Goal: Communication & Community: Answer question/provide support

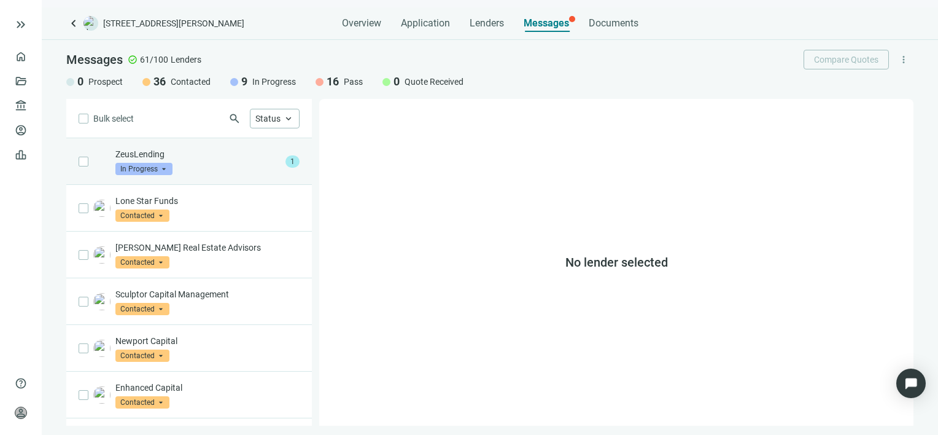
click at [221, 165] on div "ZeusLending In Progress arrow_drop_down" at bounding box center [197, 161] width 165 height 27
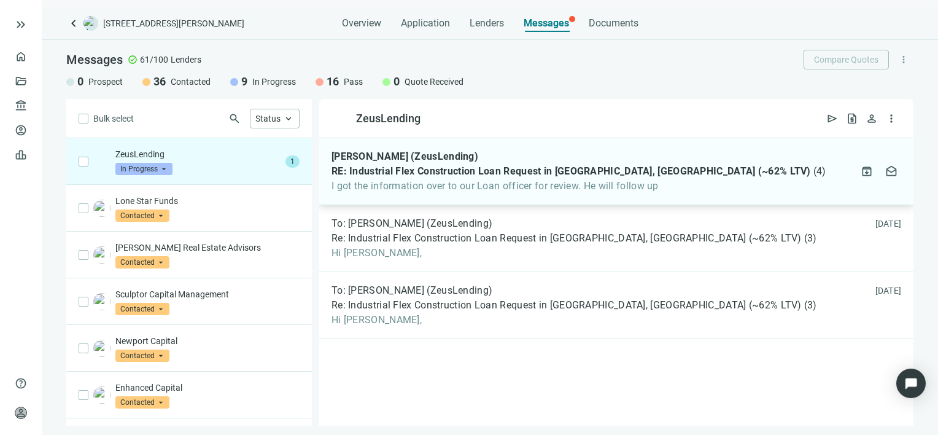
click at [444, 185] on span "I got the information over to our Loan officer for review. He will follow up" at bounding box center [579, 186] width 495 height 12
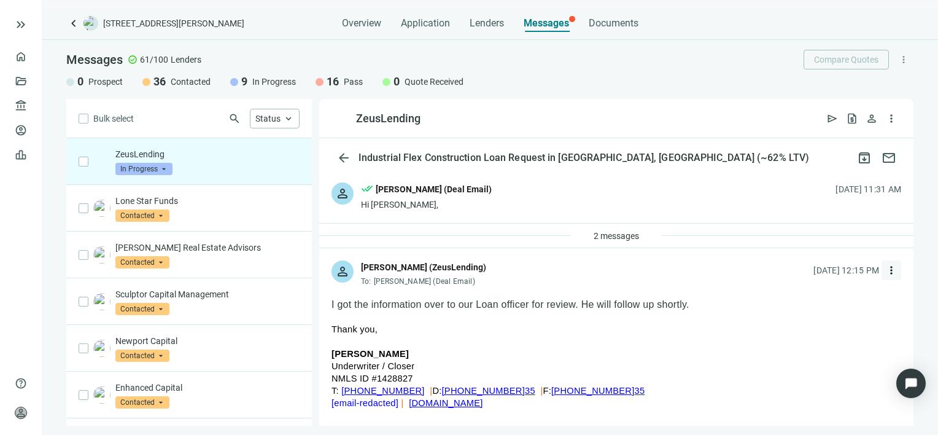
click at [885, 275] on span "more_vert" at bounding box center [891, 270] width 12 height 12
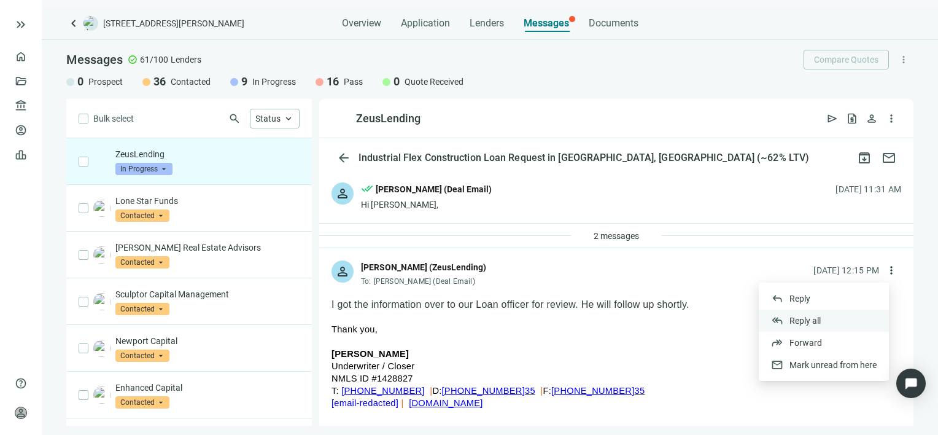
click at [816, 317] on span "Reply all" at bounding box center [804, 321] width 31 height 10
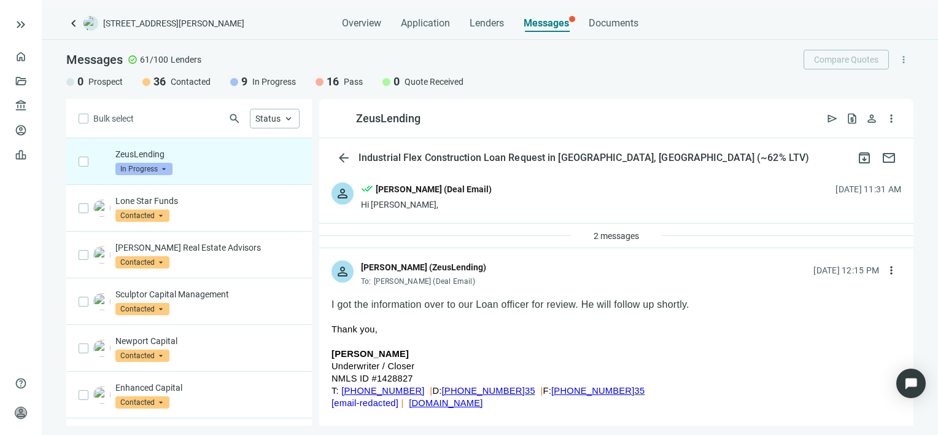
type textarea "**********"
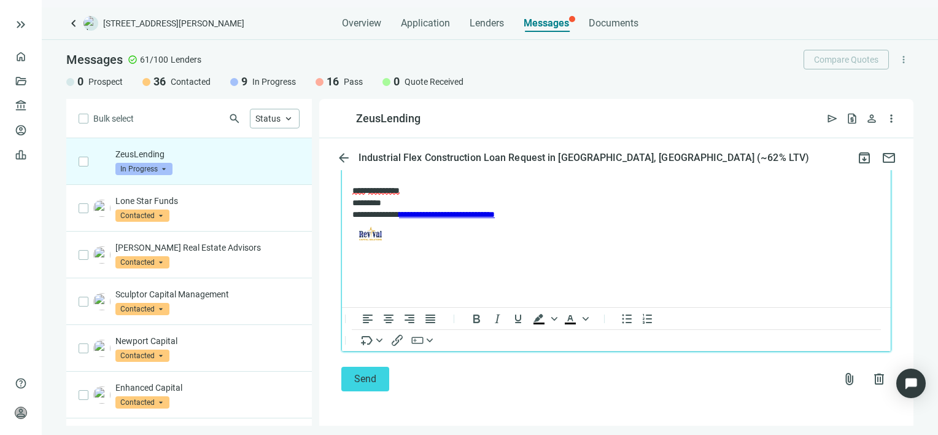
scroll to position [1753, 0]
click at [360, 379] on span "Send" at bounding box center [365, 379] width 22 height 12
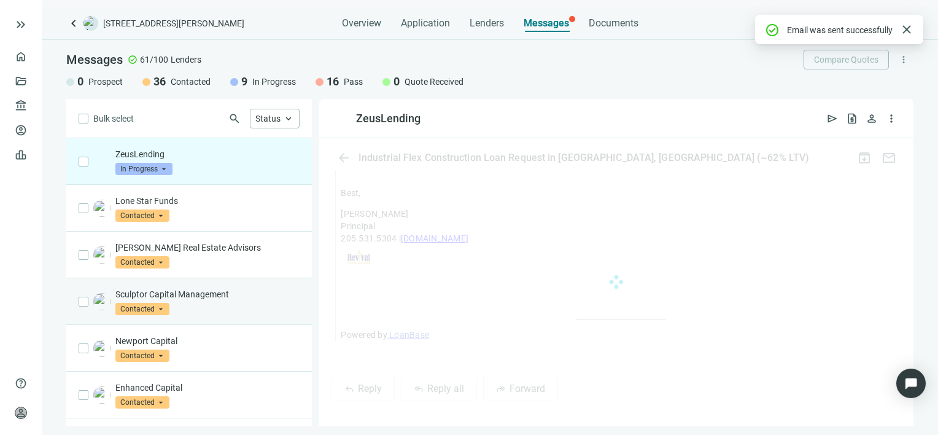
scroll to position [1713, 0]
